Goal: Navigation & Orientation: Understand site structure

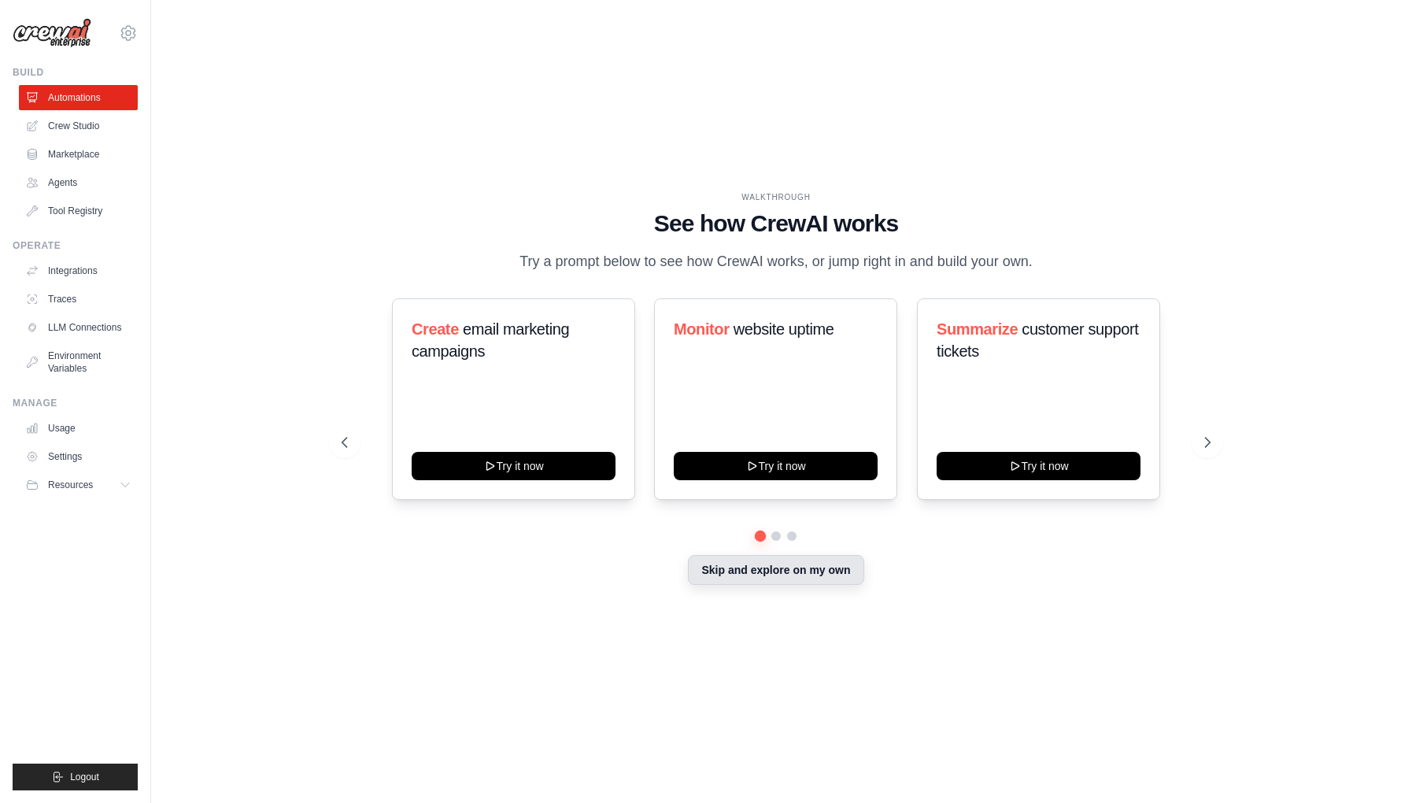
click at [775, 564] on button "Skip and explore on my own" at bounding box center [776, 570] width 176 height 30
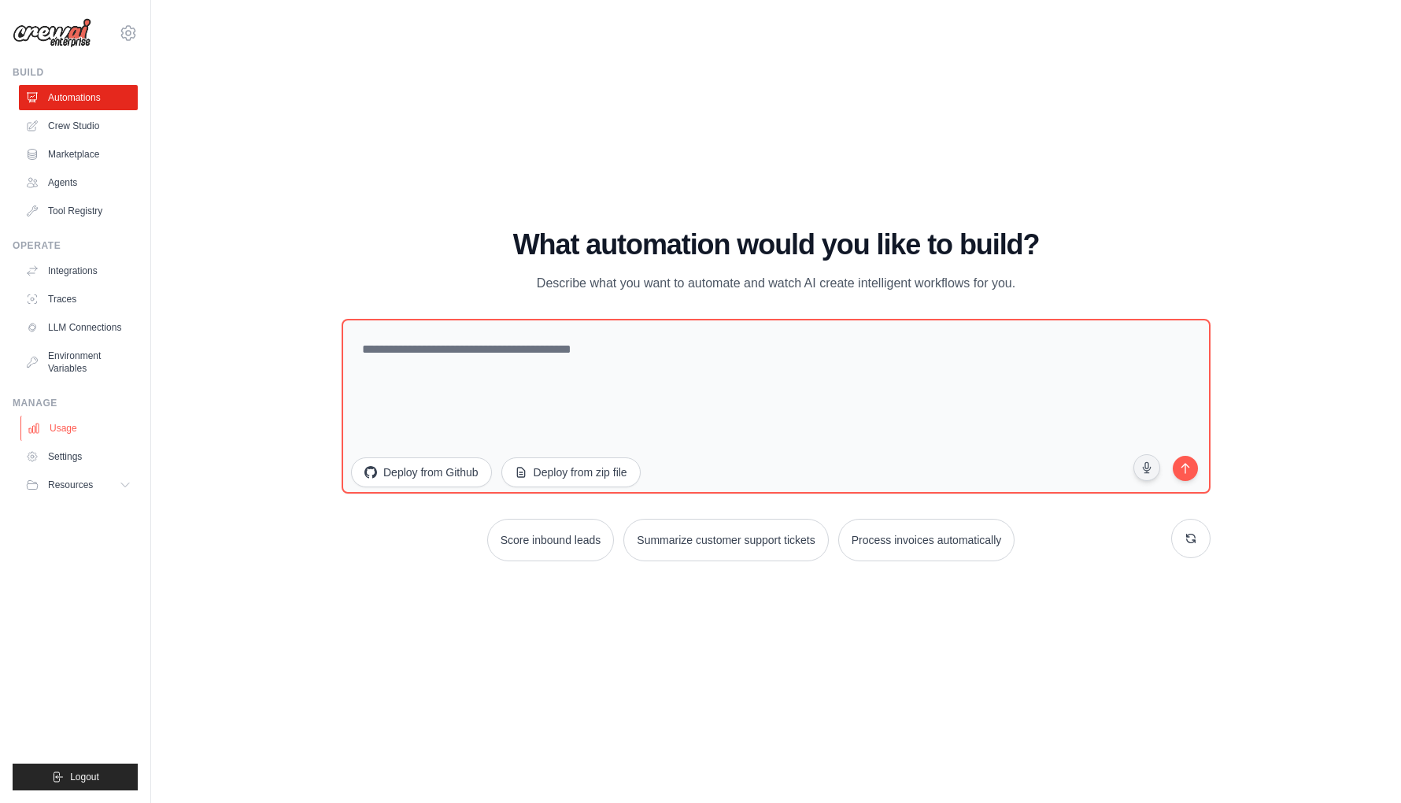
click at [70, 431] on link "Usage" at bounding box center [79, 428] width 119 height 25
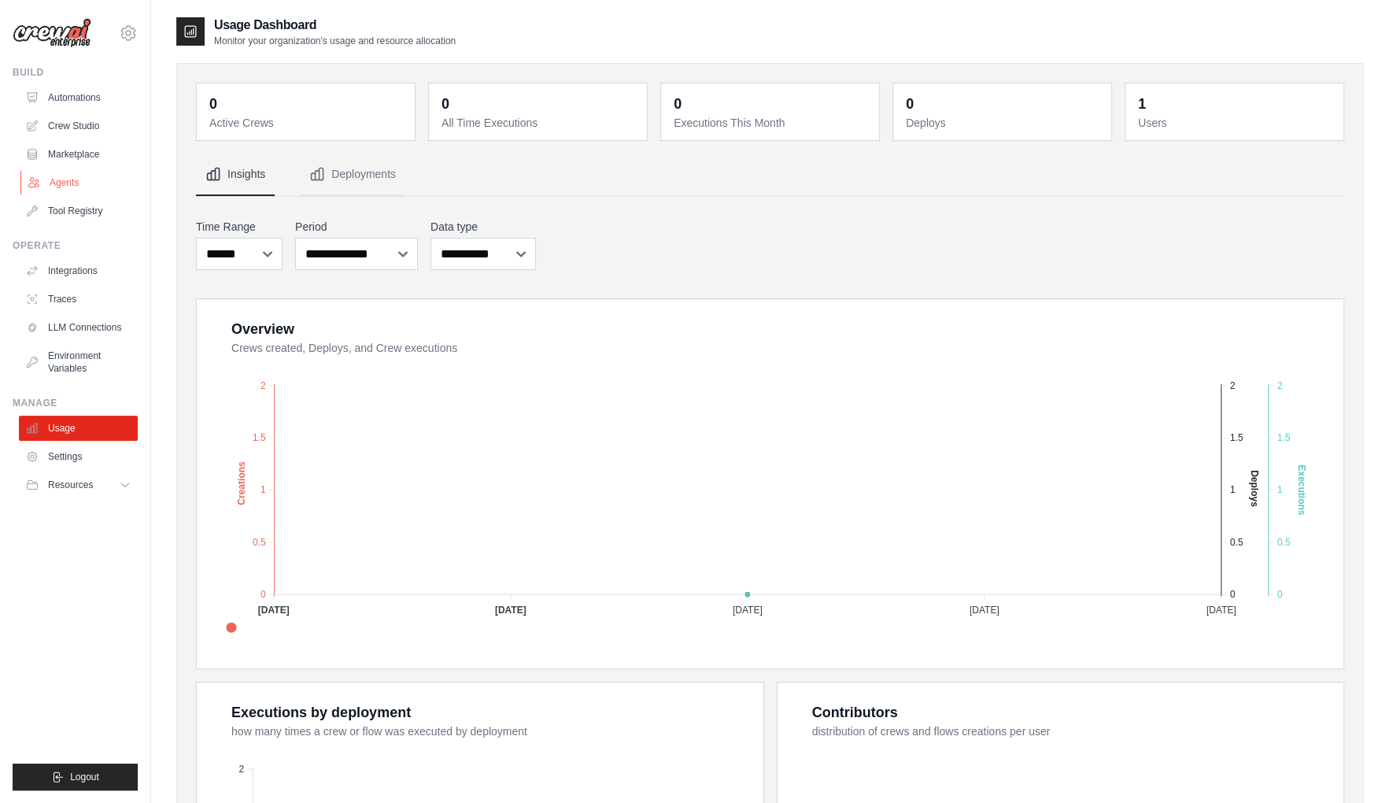
click at [65, 179] on link "Agents" at bounding box center [79, 182] width 119 height 25
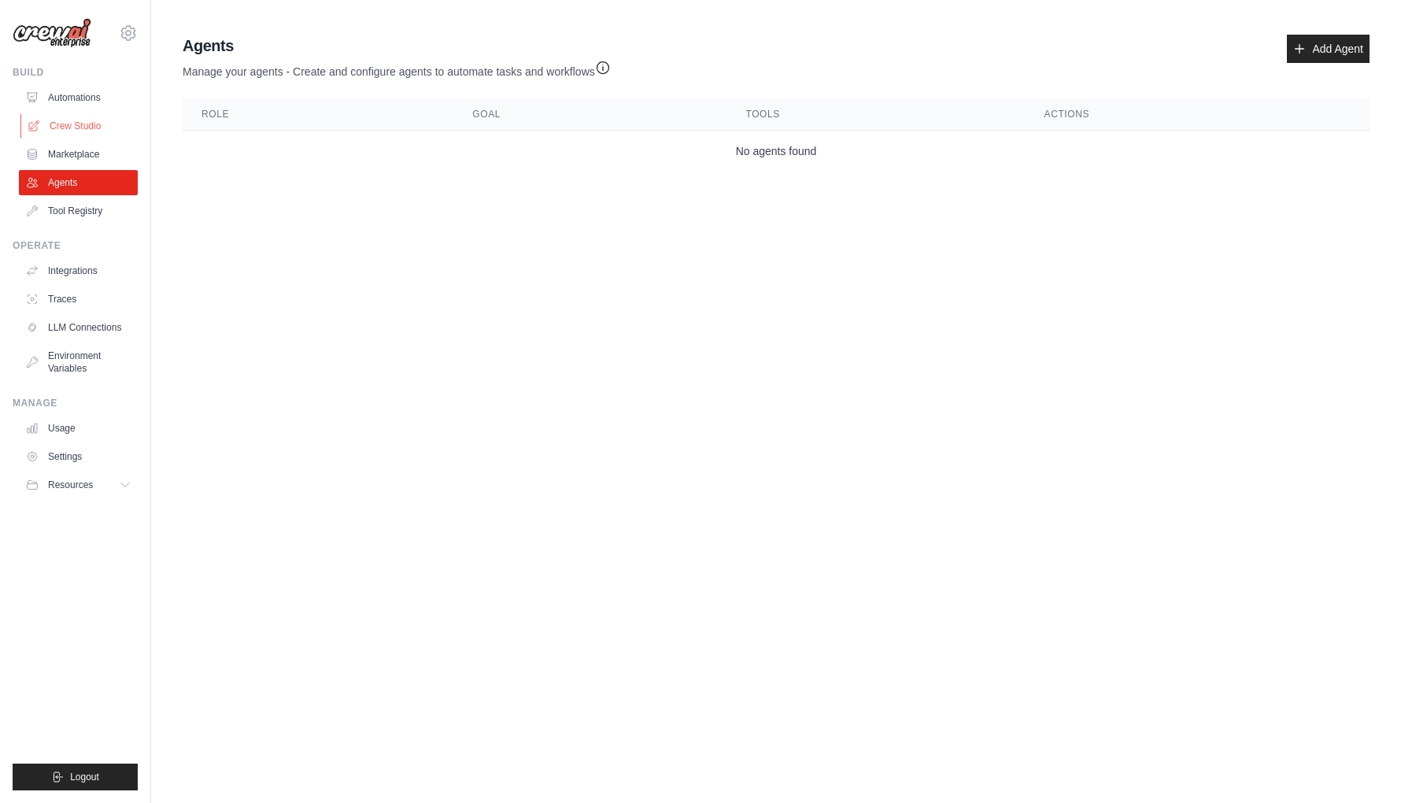
click at [80, 122] on link "Crew Studio" at bounding box center [79, 125] width 119 height 25
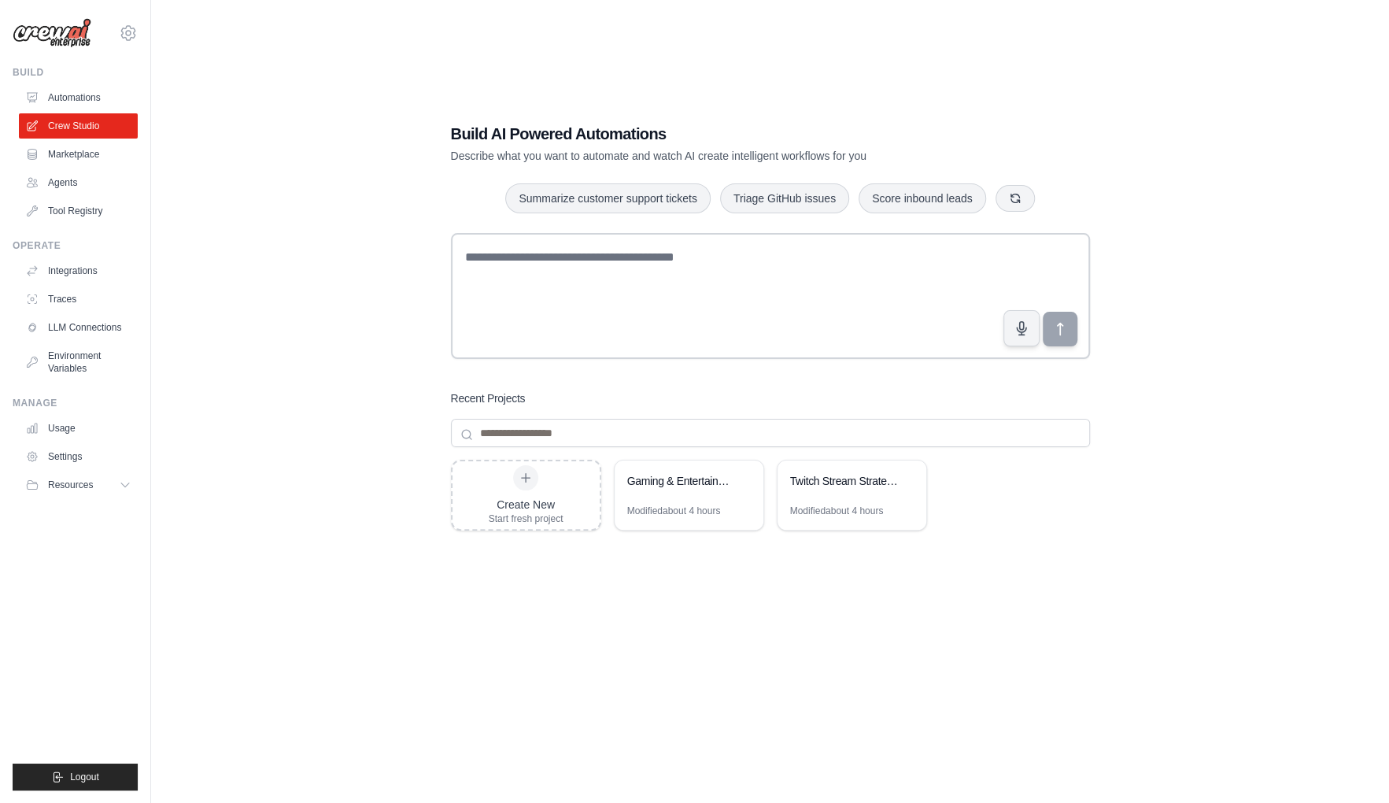
click at [271, 257] on div "Build AI Powered Automations Describe what you want to automate and watch AI cr…" at bounding box center [770, 417] width 1188 height 803
click at [375, 270] on div "Build AI Powered Automations Describe what you want to automate and watch AI cr…" at bounding box center [770, 417] width 1188 height 803
click at [66, 207] on link "Tool Registry" at bounding box center [79, 210] width 119 height 25
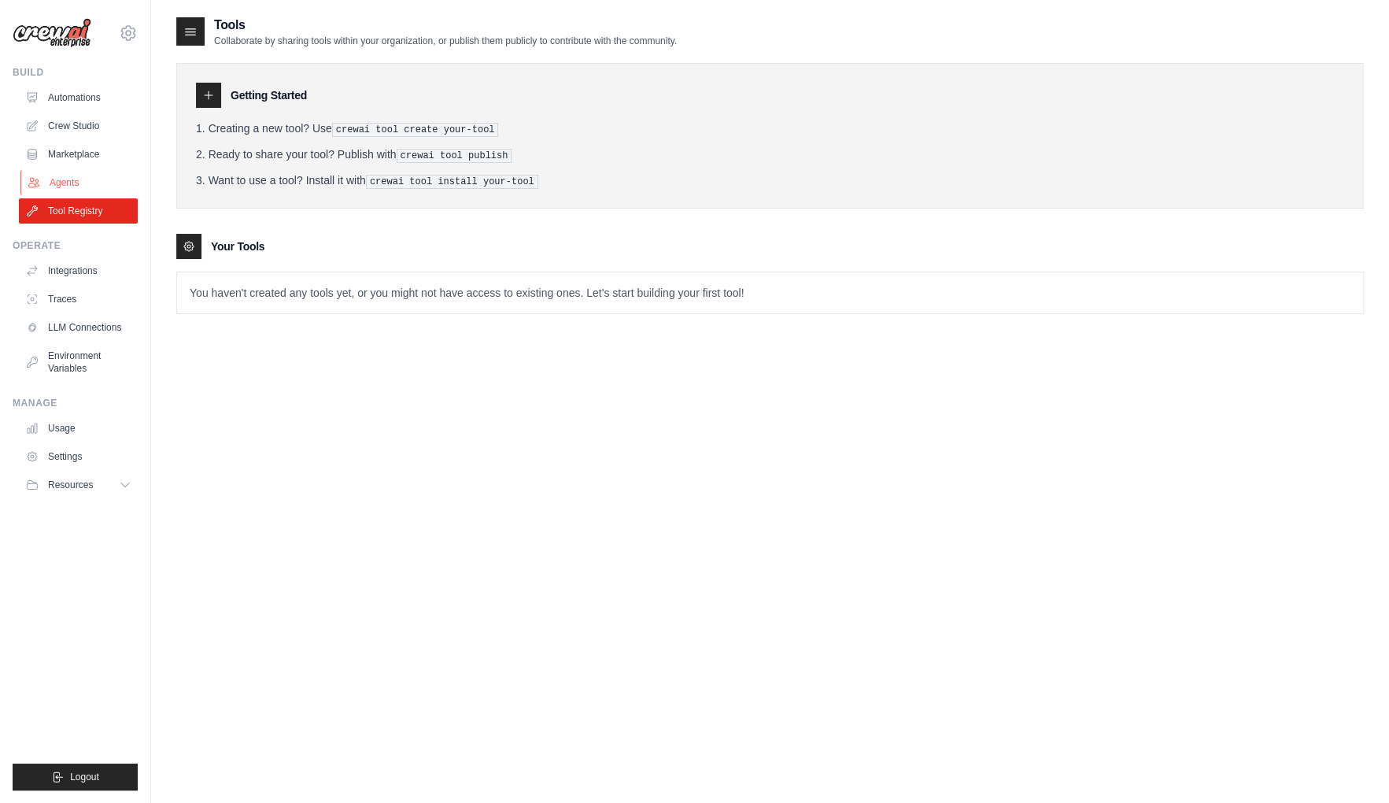
click at [80, 175] on link "Agents" at bounding box center [79, 182] width 119 height 25
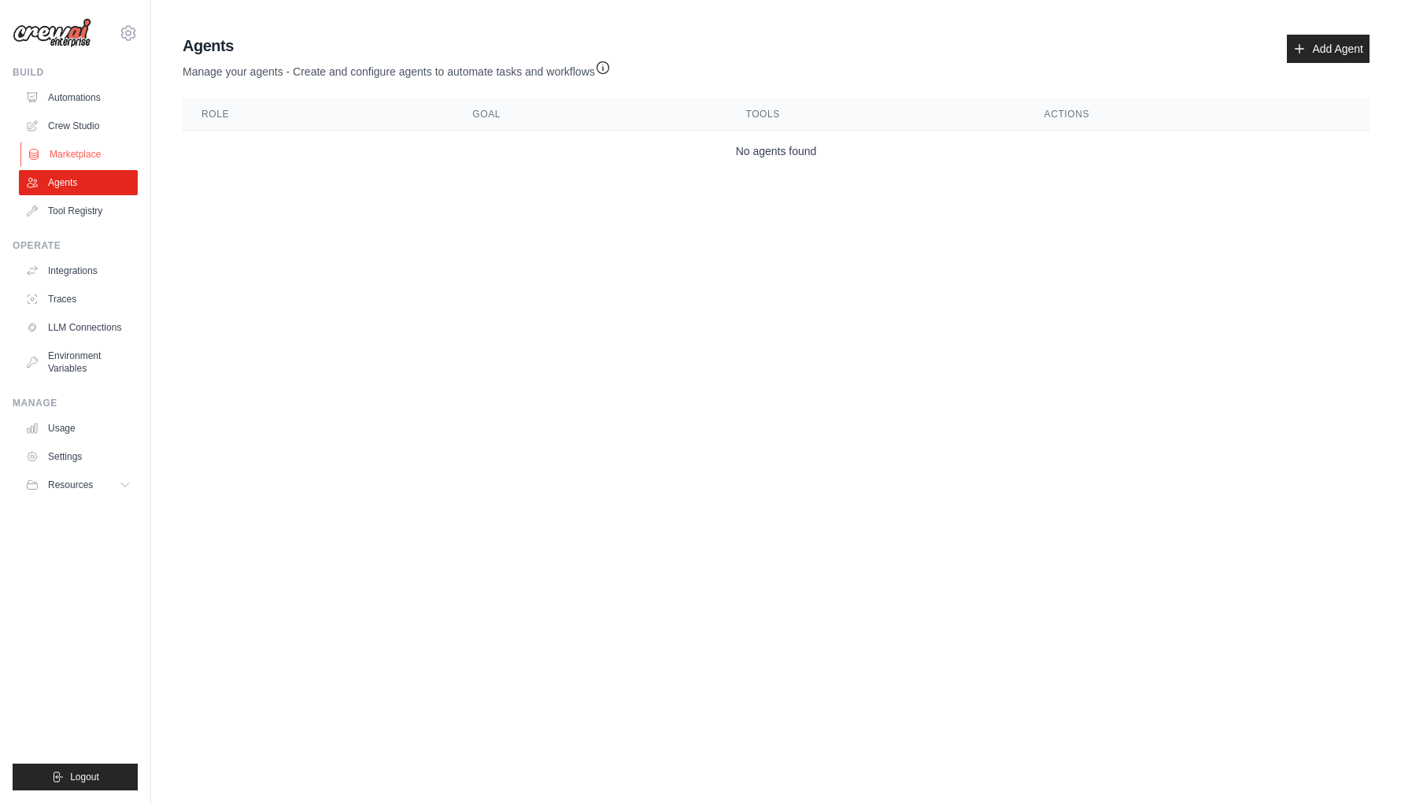
click at [99, 157] on link "Marketplace" at bounding box center [79, 154] width 119 height 25
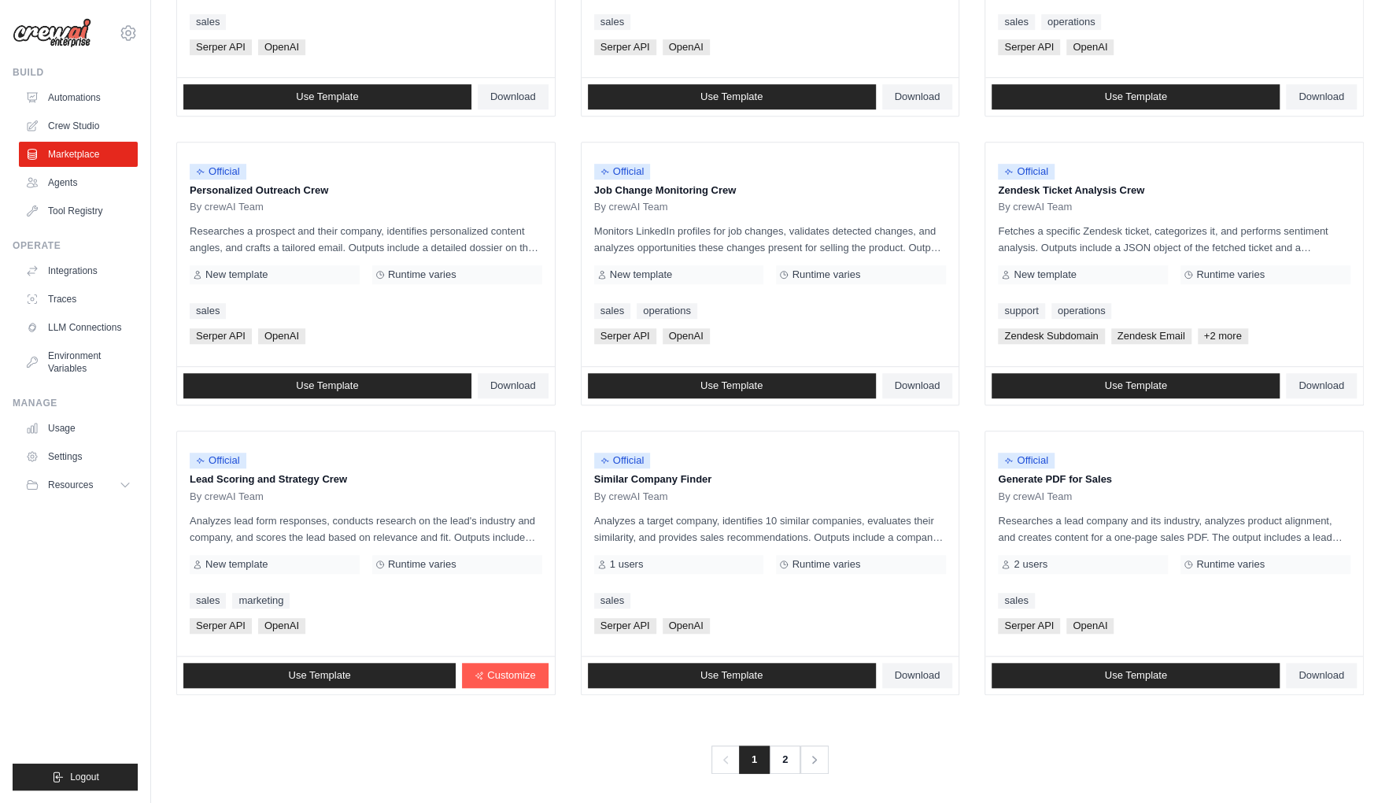
scroll to position [652, 0]
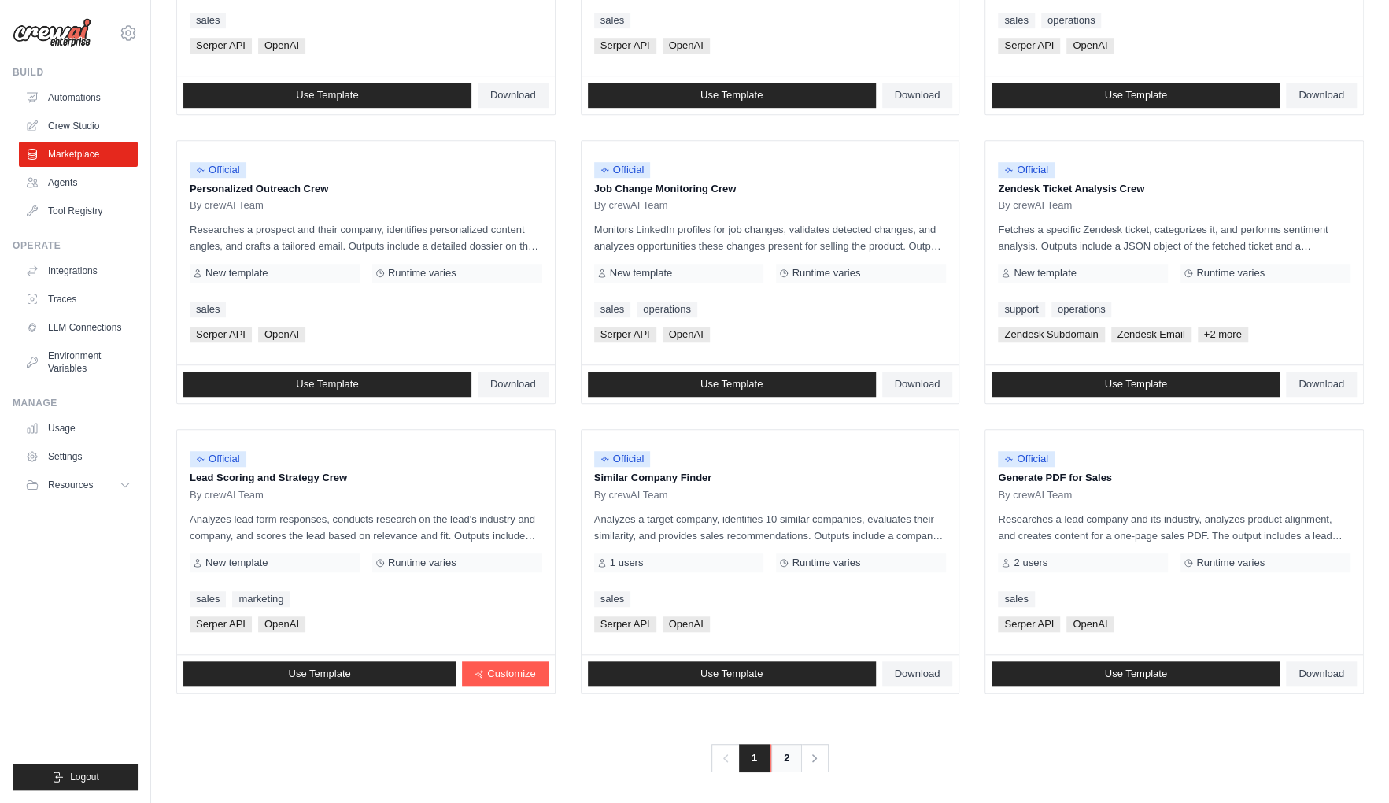
click at [789, 751] on link "2" at bounding box center [785, 758] width 31 height 28
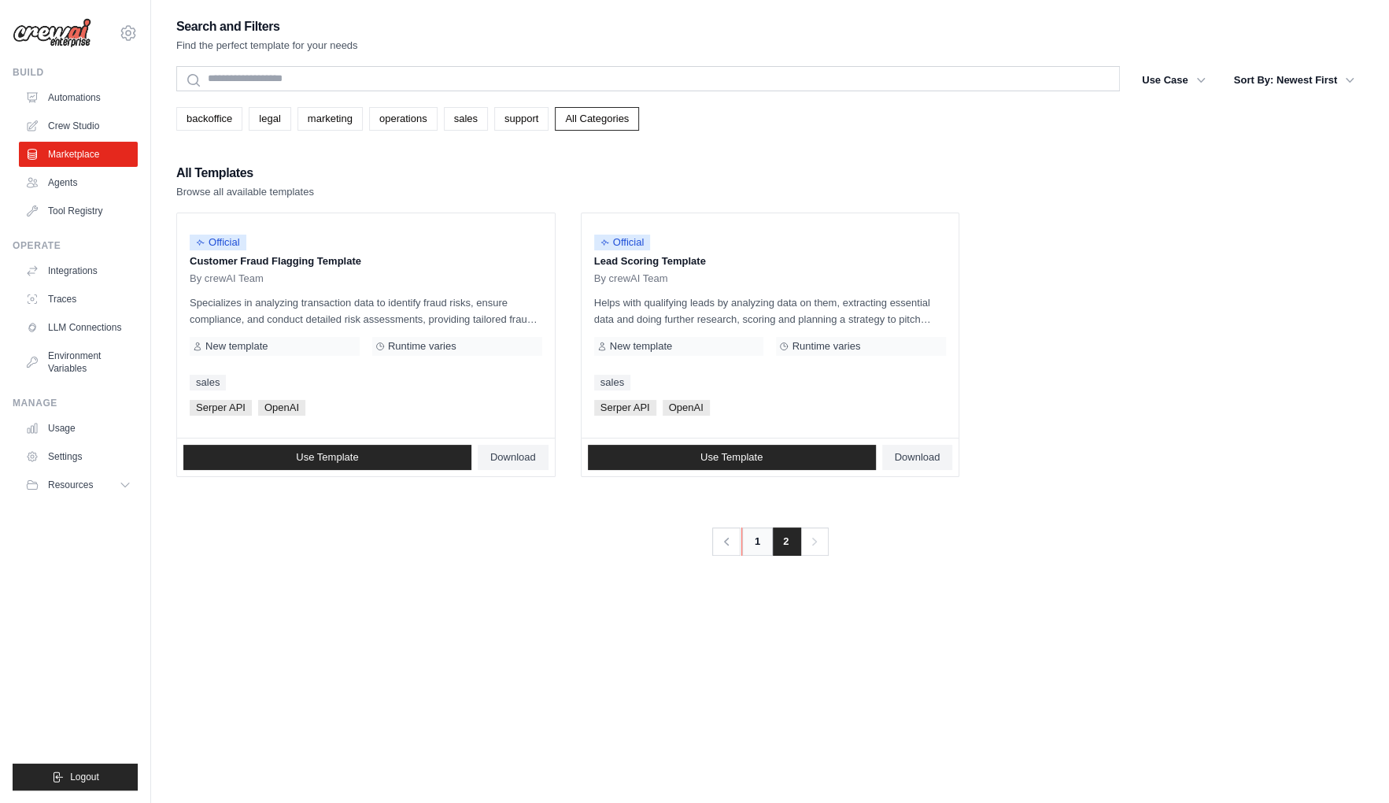
click at [758, 541] on link "1" at bounding box center [756, 541] width 31 height 28
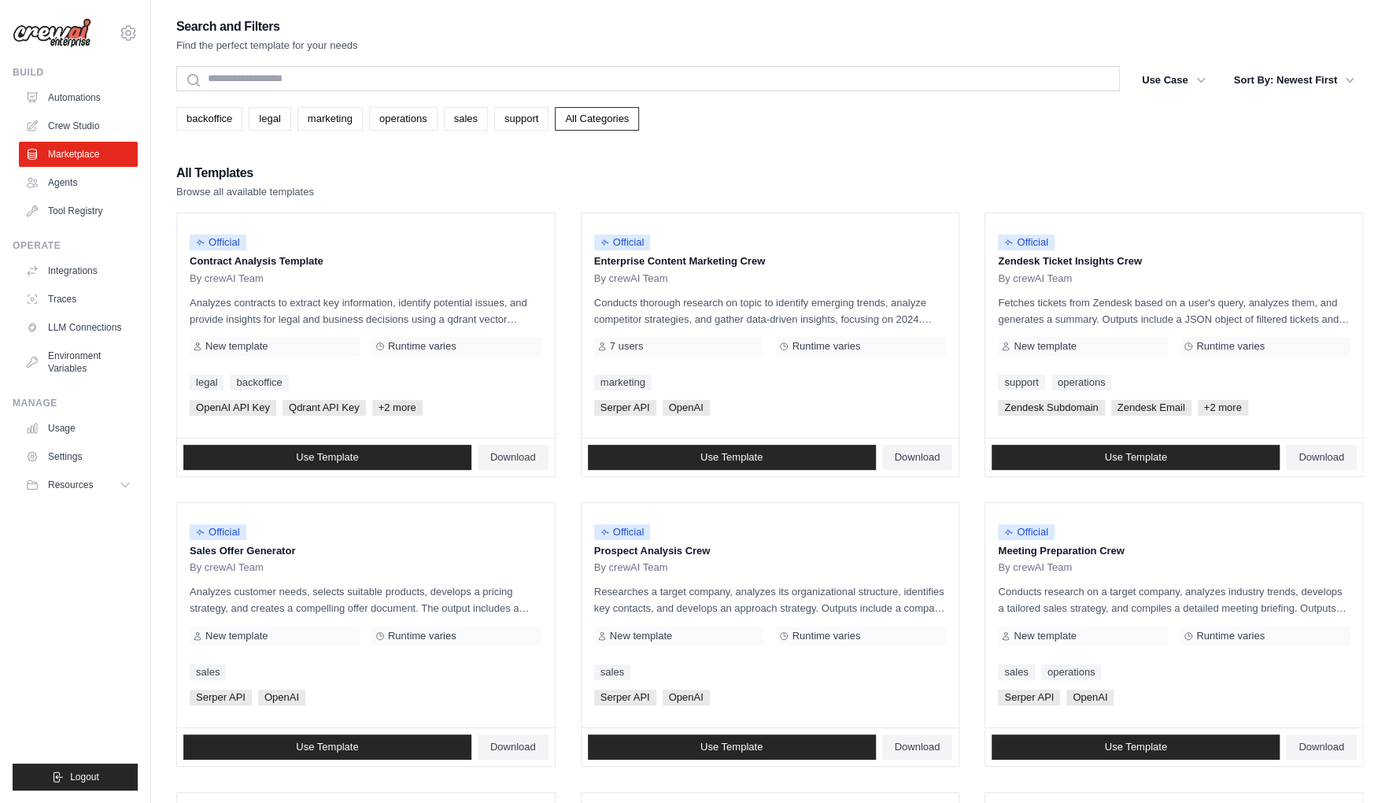
click at [358, 24] on div "Search and Filters Find the perfect template for your needs" at bounding box center [770, 35] width 1188 height 38
click at [423, 166] on div "All Templates Browse all available templates" at bounding box center [770, 181] width 1188 height 38
click at [83, 560] on ul "Build Automations Crew Studio Marketplace Agents" at bounding box center [75, 428] width 125 height 724
